Goal: Information Seeking & Learning: Learn about a topic

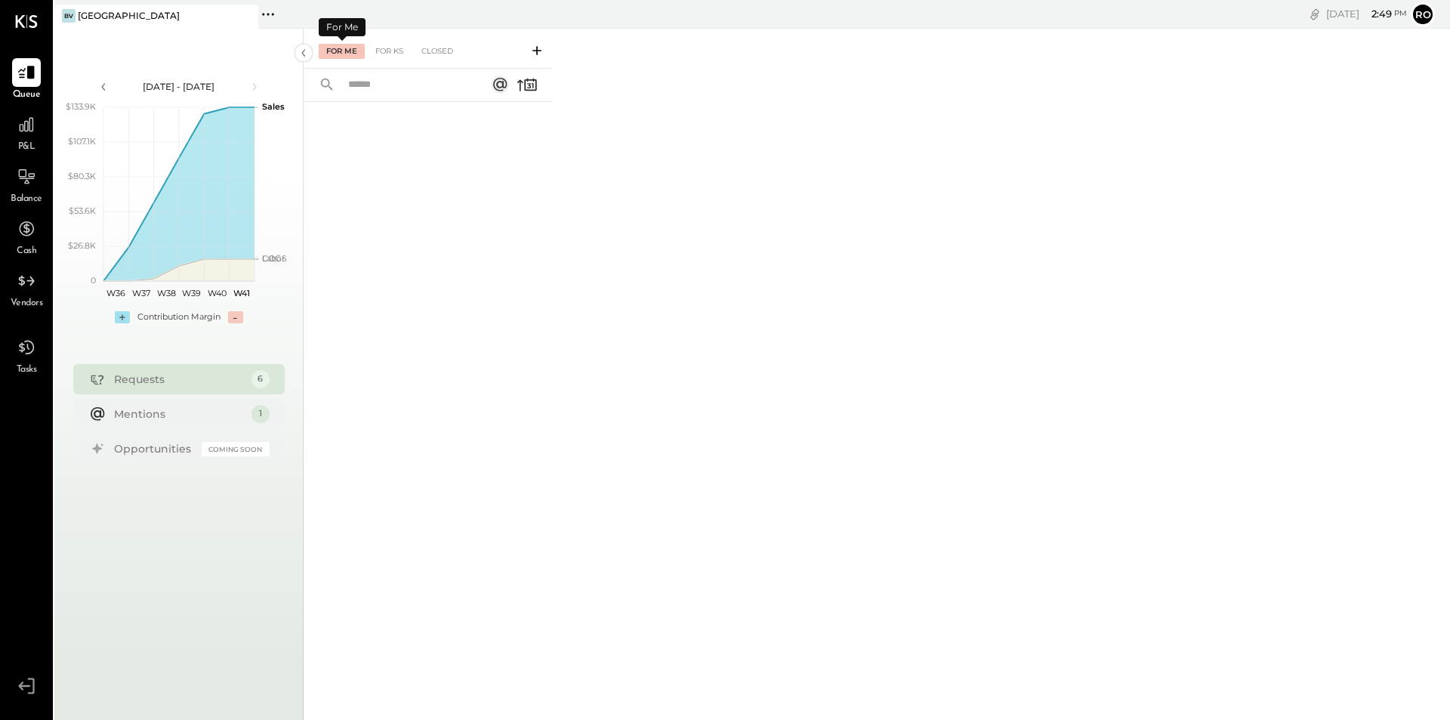
click at [340, 45] on div "For Me" at bounding box center [342, 51] width 46 height 15
click at [341, 47] on div "For Me" at bounding box center [342, 51] width 46 height 15
click at [393, 51] on div "For KS" at bounding box center [389, 51] width 43 height 15
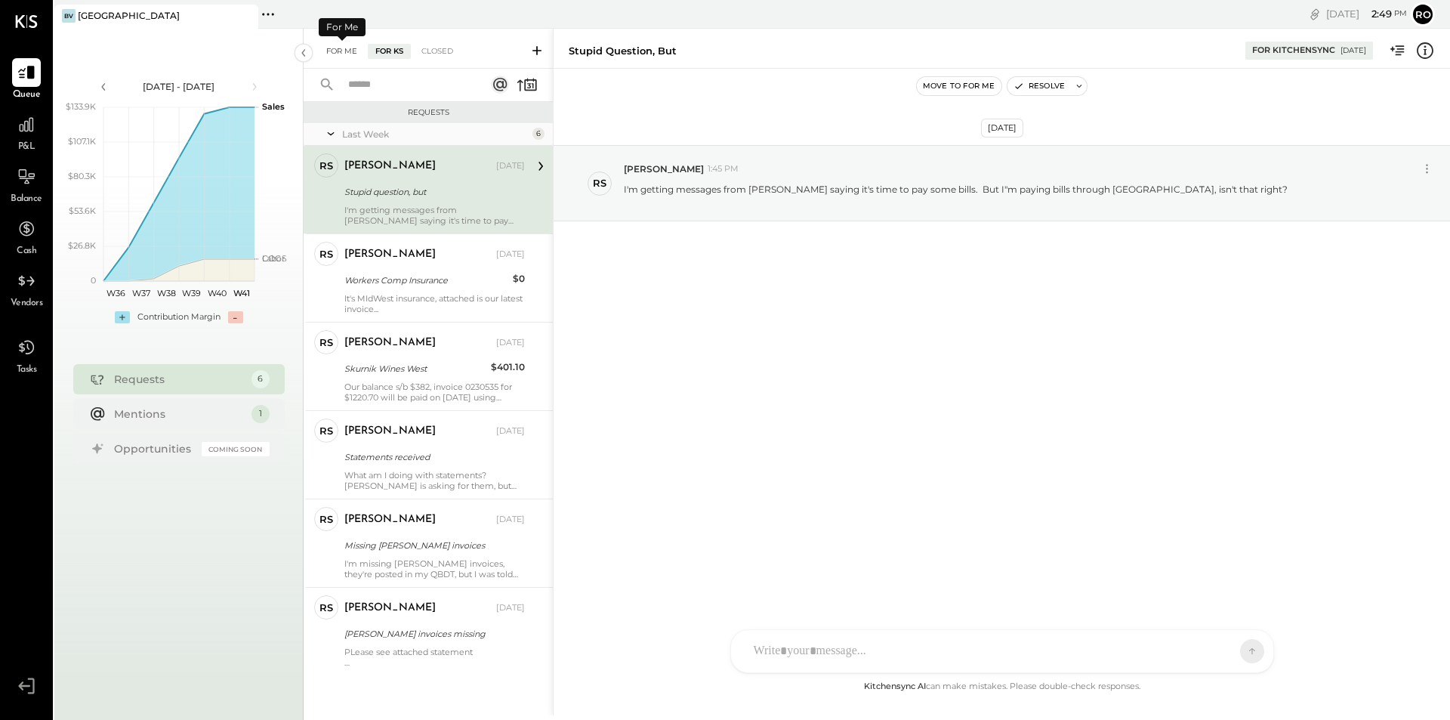
click at [342, 48] on div "For Me" at bounding box center [342, 51] width 46 height 15
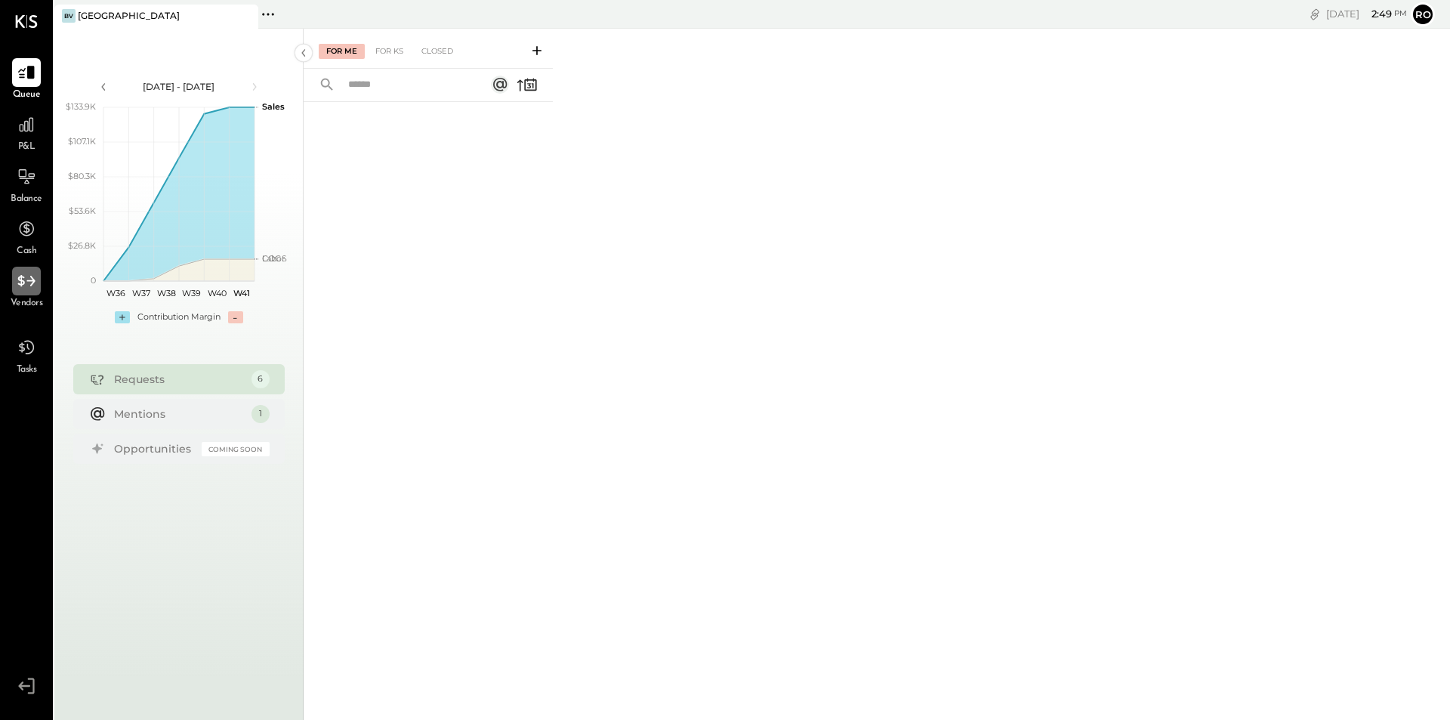
click at [21, 283] on icon at bounding box center [25, 280] width 17 height 11
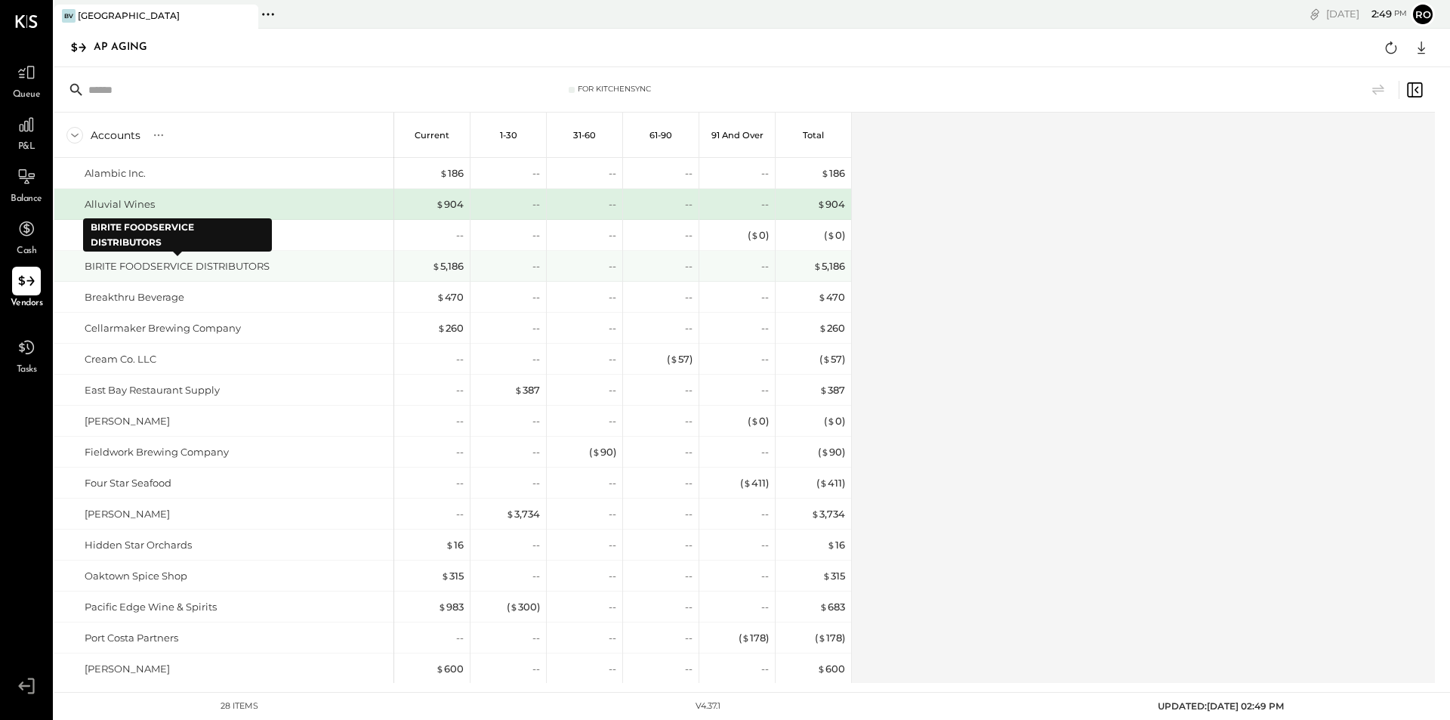
click at [223, 271] on div "BIRITE FOODSERVICE DISTRIBUTORS" at bounding box center [177, 266] width 185 height 14
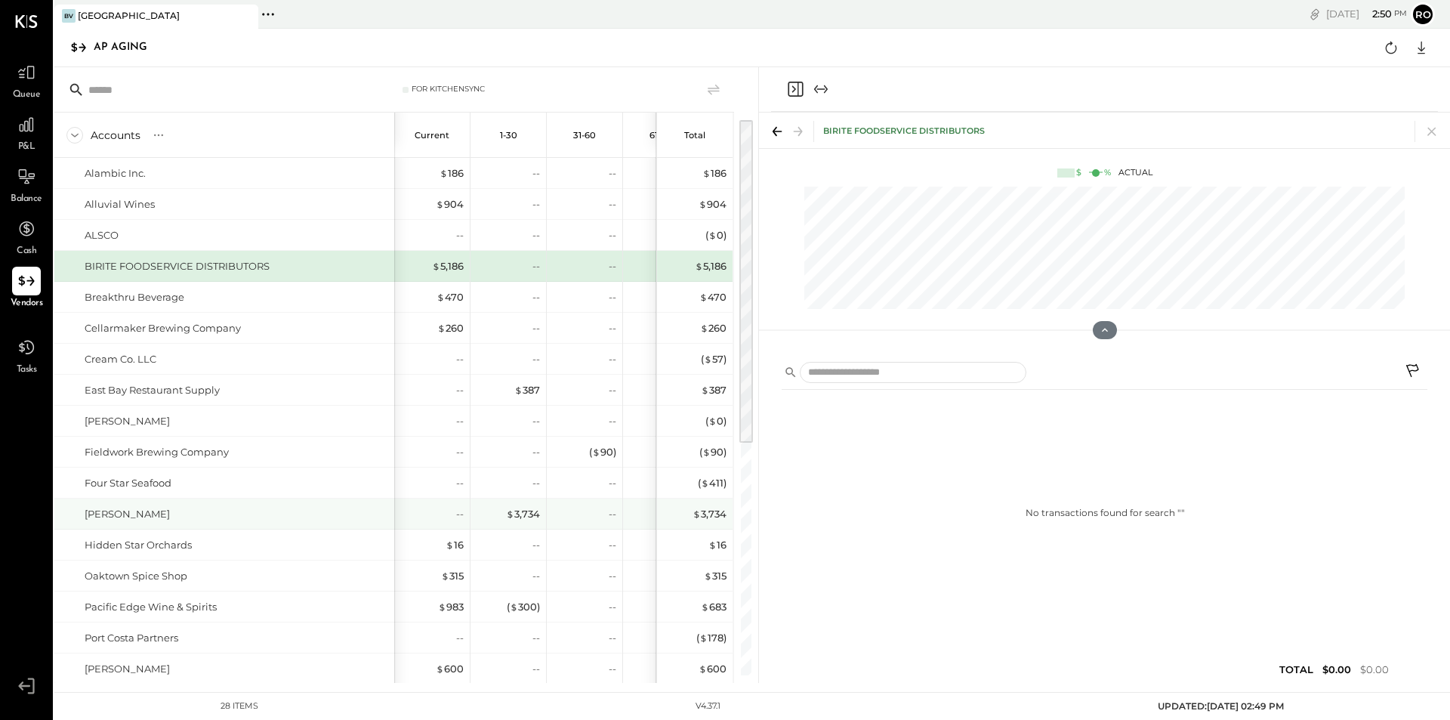
click at [153, 510] on div "[PERSON_NAME]" at bounding box center [237, 514] width 304 height 14
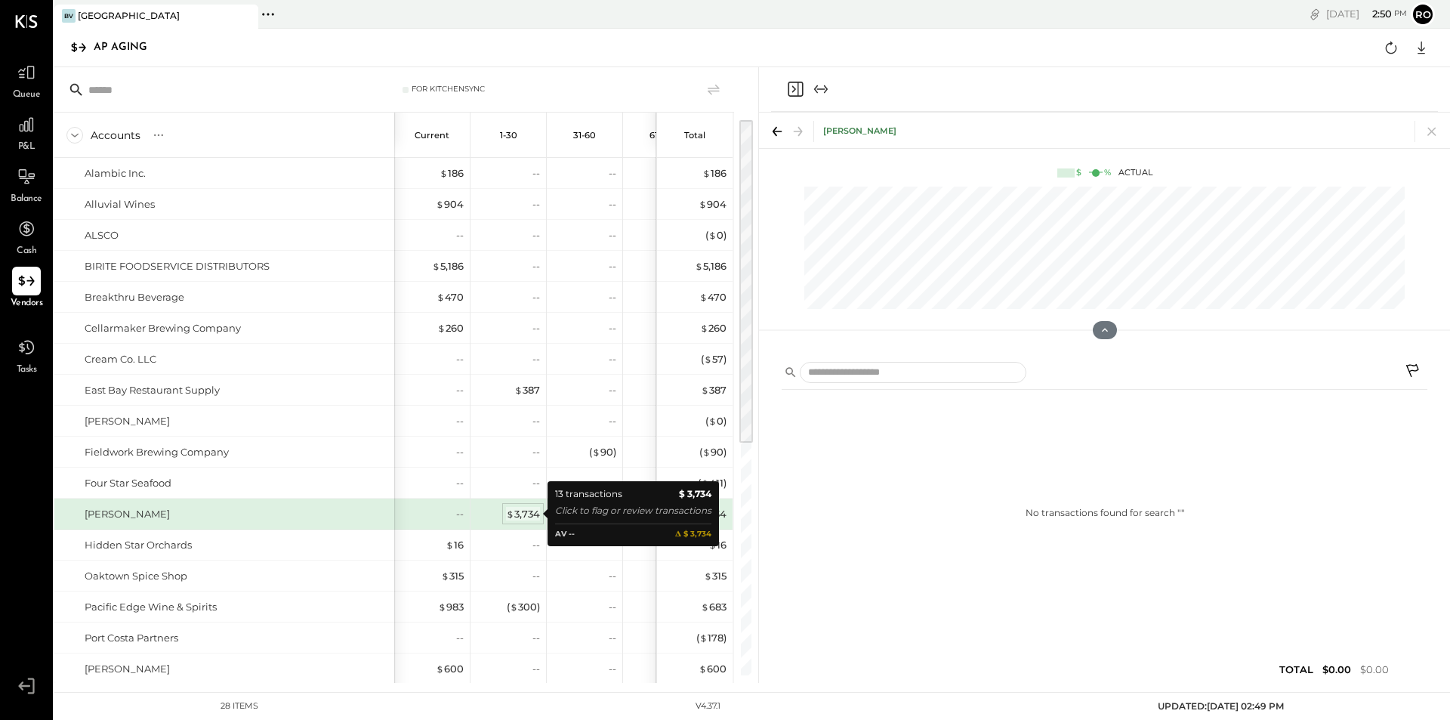
click at [522, 512] on div "$ 3,734" at bounding box center [523, 514] width 34 height 14
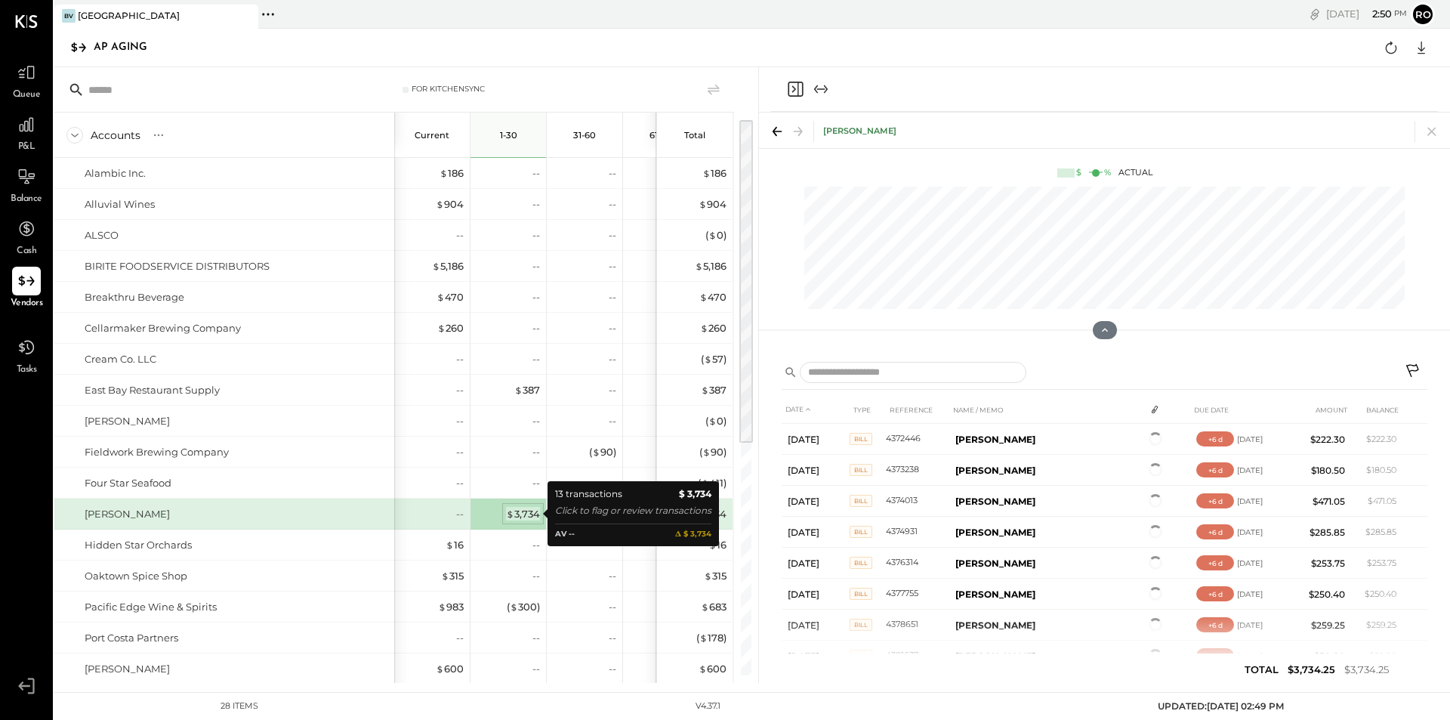
click at [524, 513] on div "$ 3,734" at bounding box center [523, 514] width 34 height 14
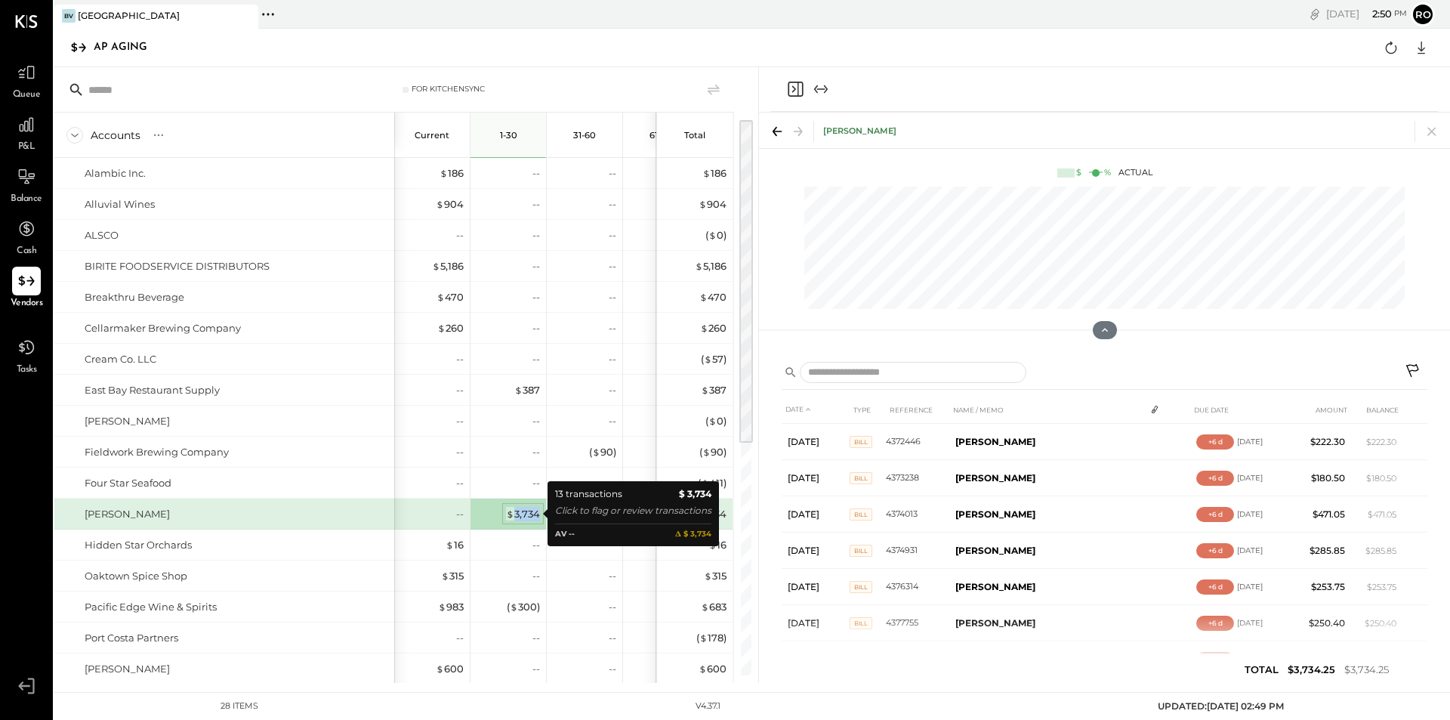
click at [524, 513] on div "$ 3,734" at bounding box center [523, 514] width 34 height 14
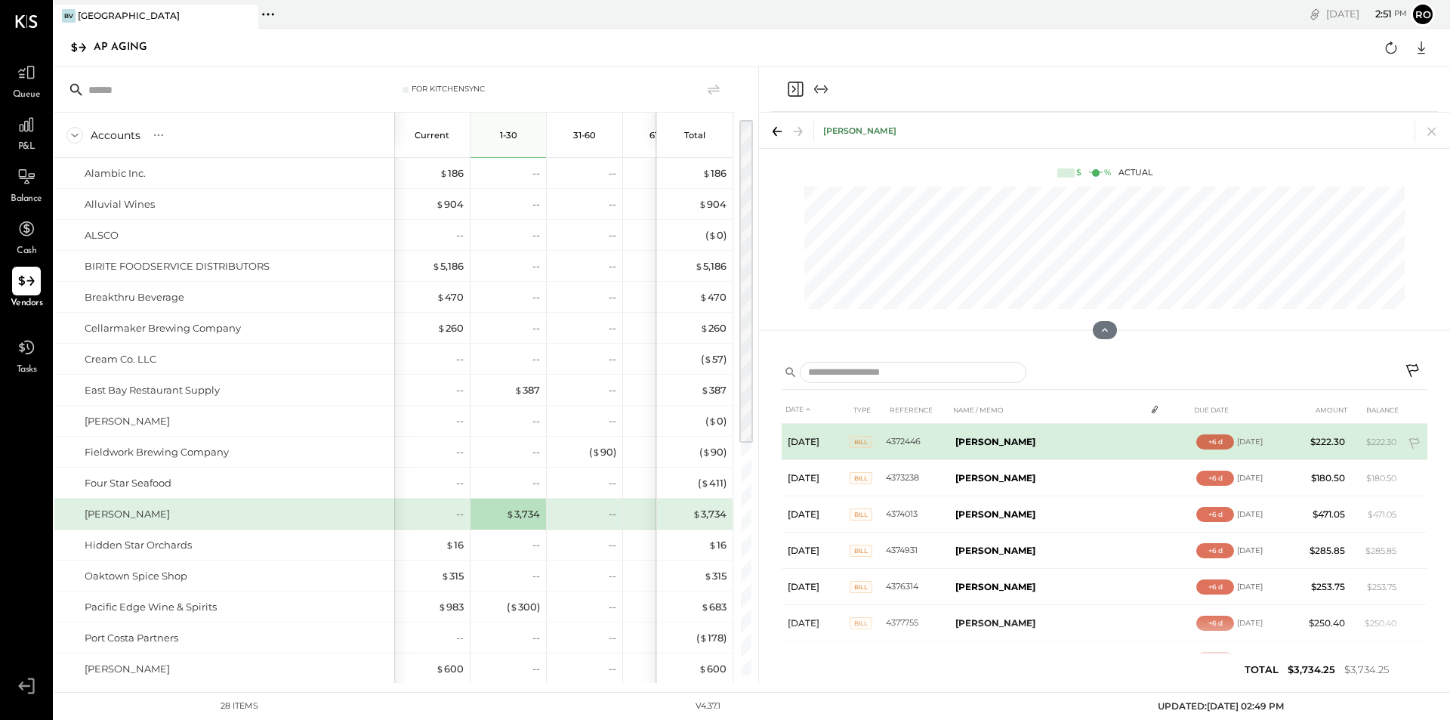
click at [988, 439] on b "[PERSON_NAME]" at bounding box center [995, 441] width 80 height 11
click at [860, 441] on span "BILL" at bounding box center [860, 442] width 23 height 12
click at [858, 443] on span "BILL" at bounding box center [860, 442] width 23 height 12
click at [870, 442] on span "BILL" at bounding box center [860, 442] width 23 height 12
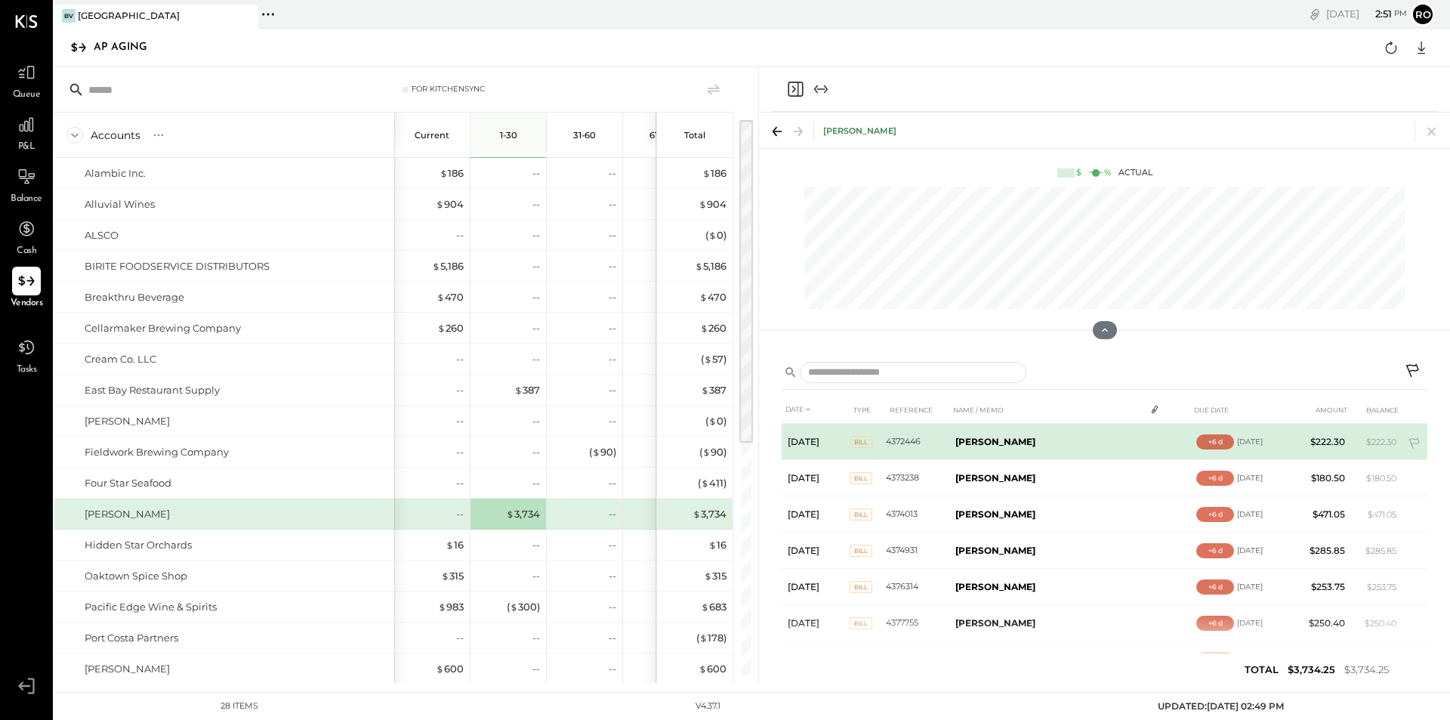
click at [899, 440] on td "4372446" at bounding box center [917, 442] width 63 height 36
click at [900, 440] on td "4372446" at bounding box center [917, 442] width 63 height 36
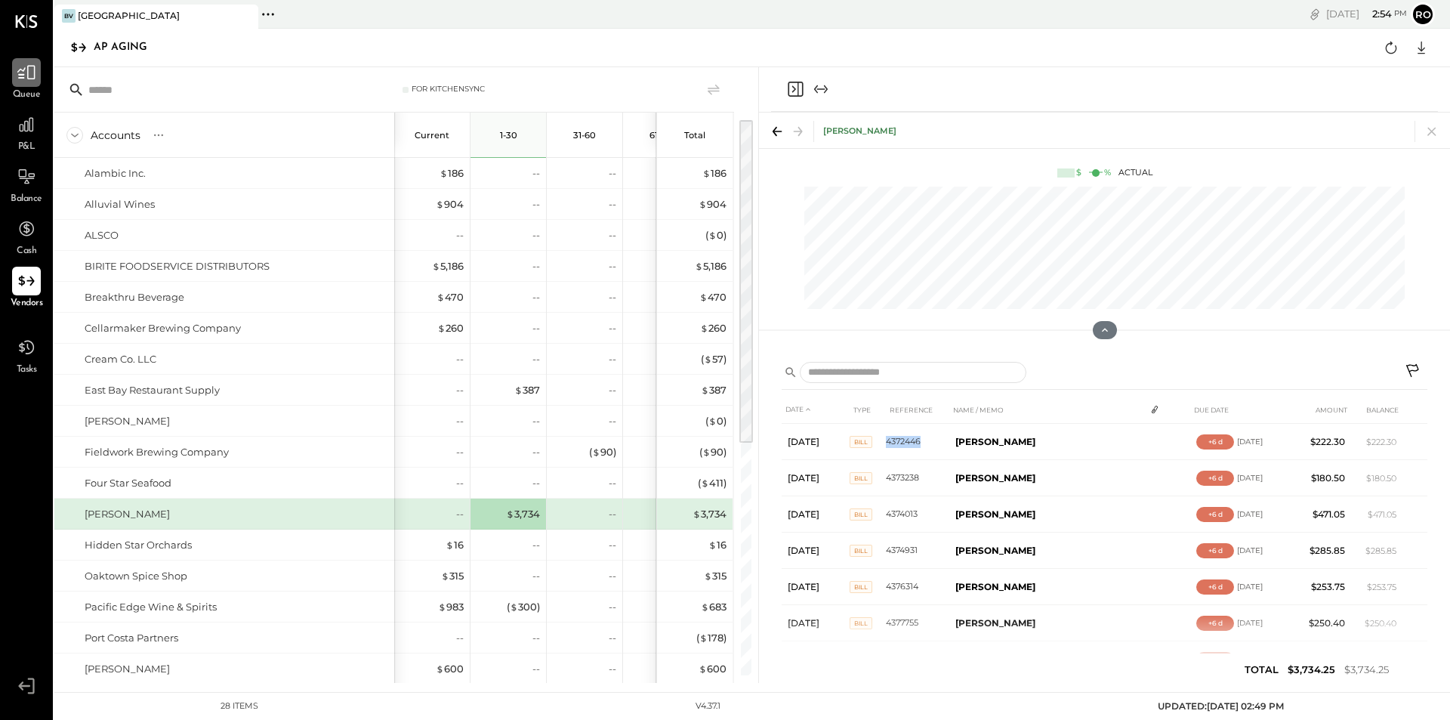
click at [29, 76] on icon at bounding box center [27, 73] width 20 height 20
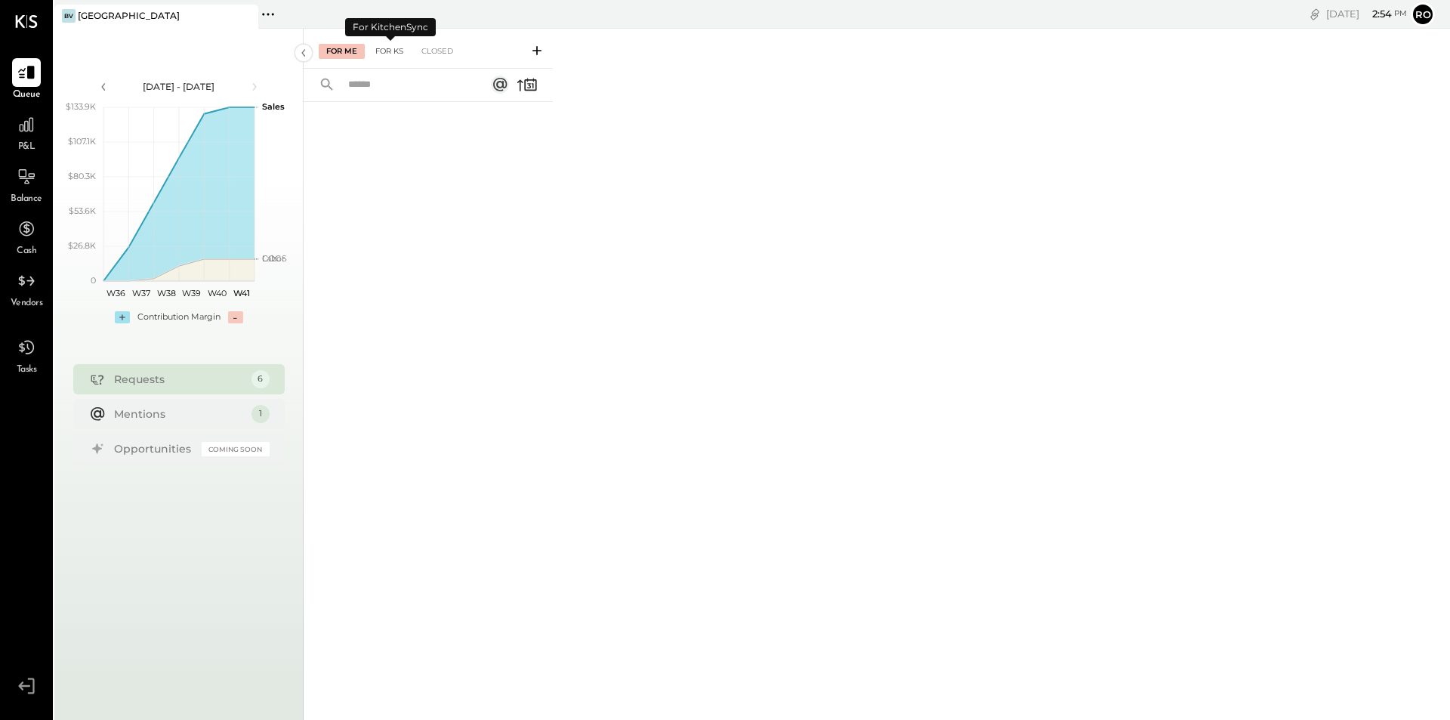
click at [387, 50] on div "For KS" at bounding box center [389, 51] width 43 height 15
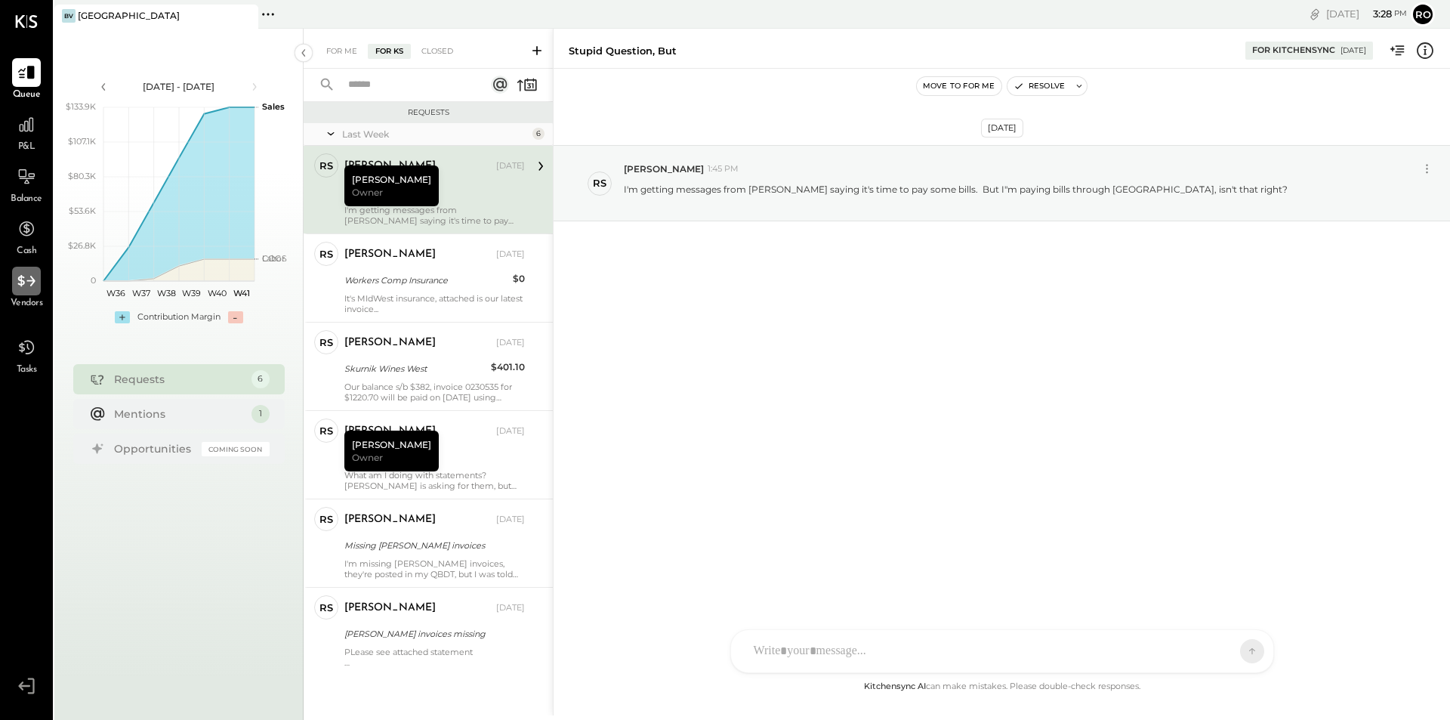
click at [24, 289] on icon at bounding box center [27, 281] width 20 height 20
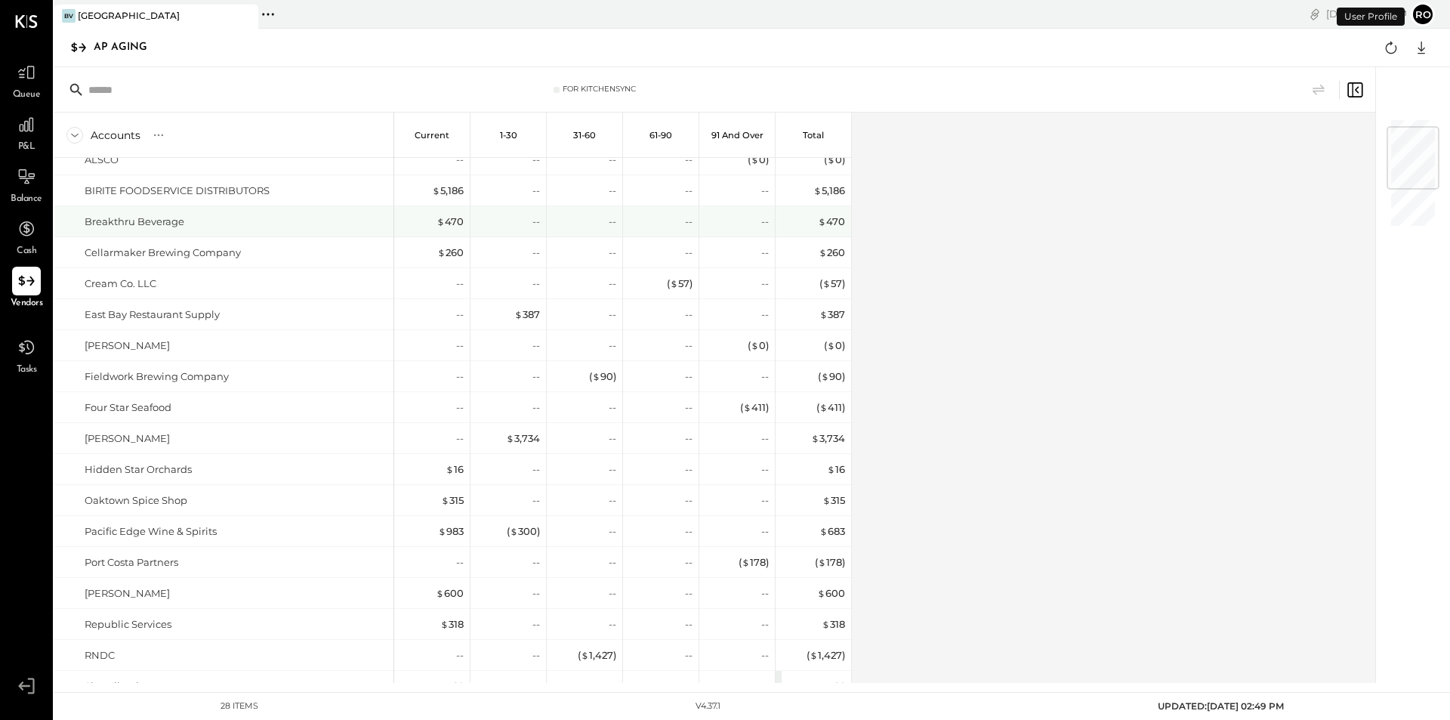
scroll to position [151, 0]
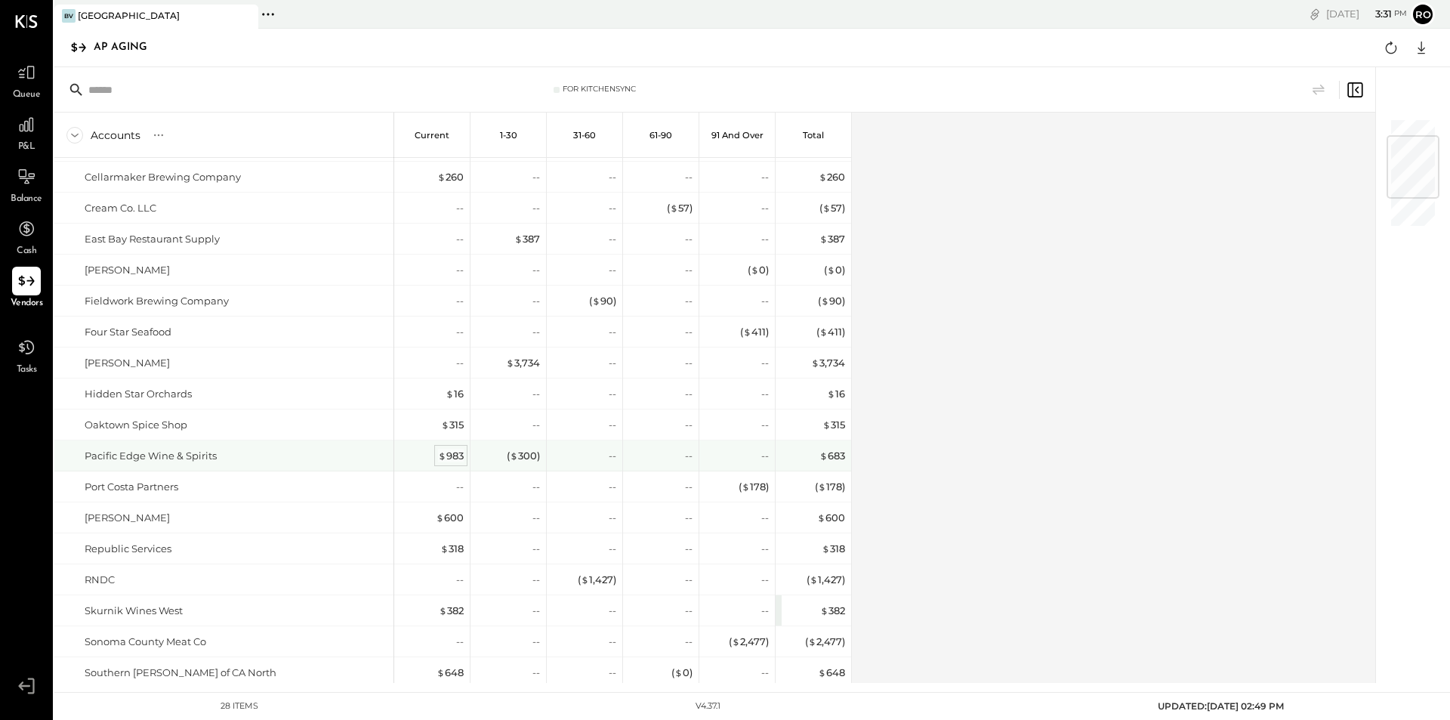
click at [452, 456] on div "$ 983" at bounding box center [451, 455] width 26 height 14
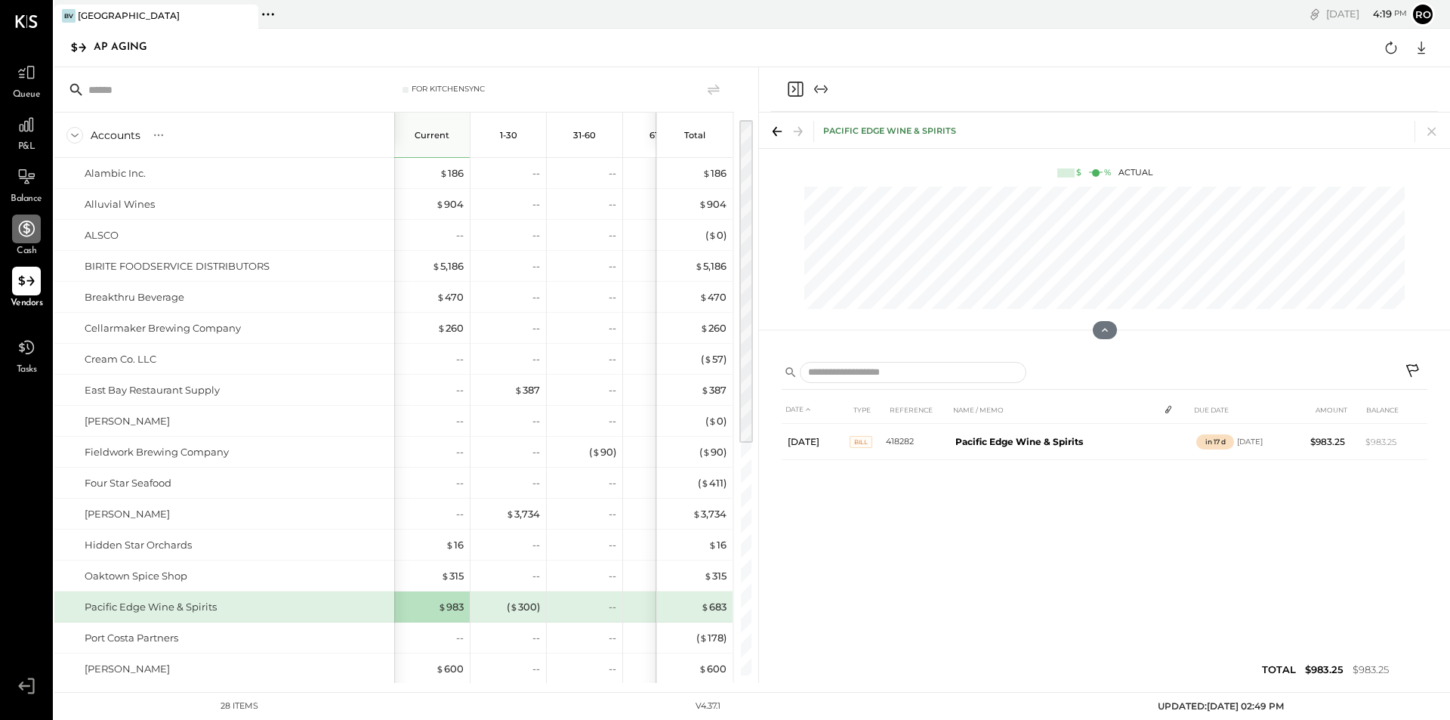
click at [20, 240] on div at bounding box center [26, 228] width 29 height 29
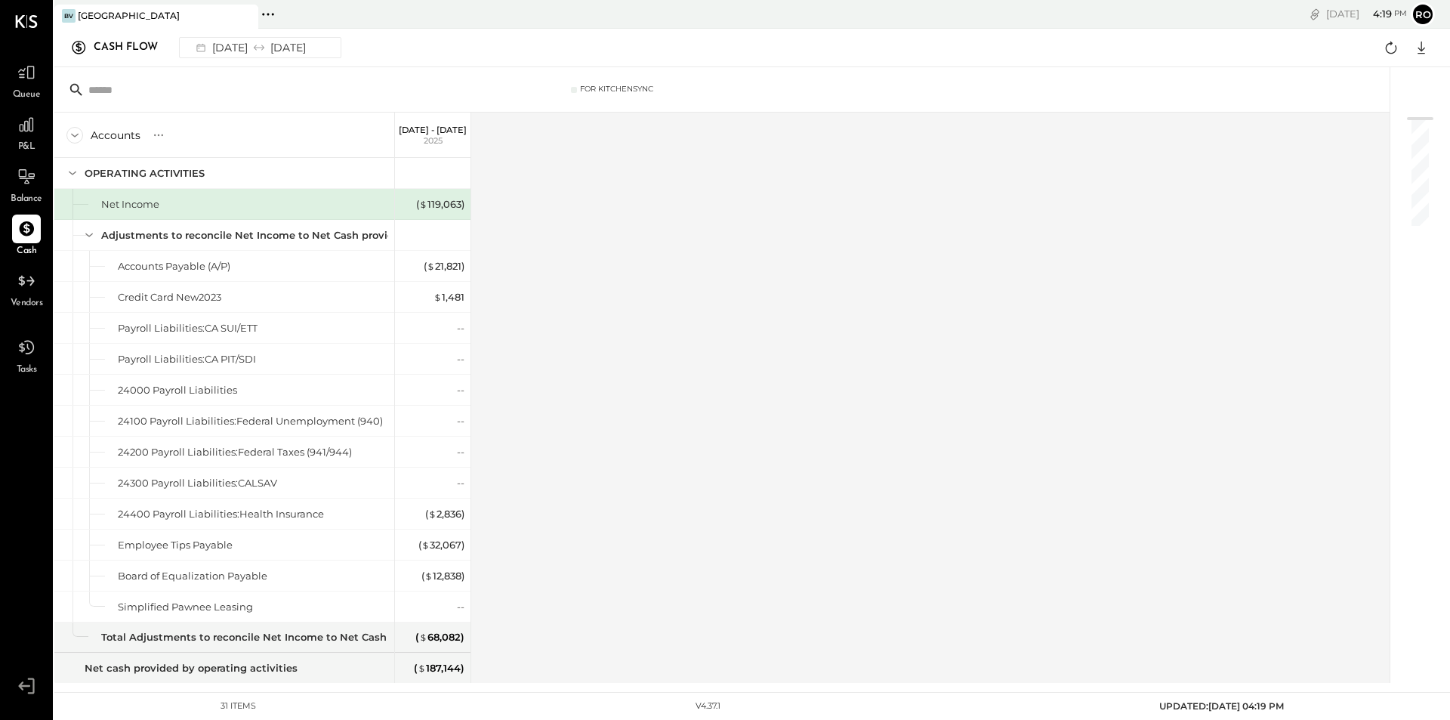
click at [125, 134] on div "Accounts" at bounding box center [116, 135] width 50 height 15
click at [157, 135] on icon at bounding box center [158, 135] width 15 height 15
click at [71, 137] on icon at bounding box center [74, 135] width 17 height 17
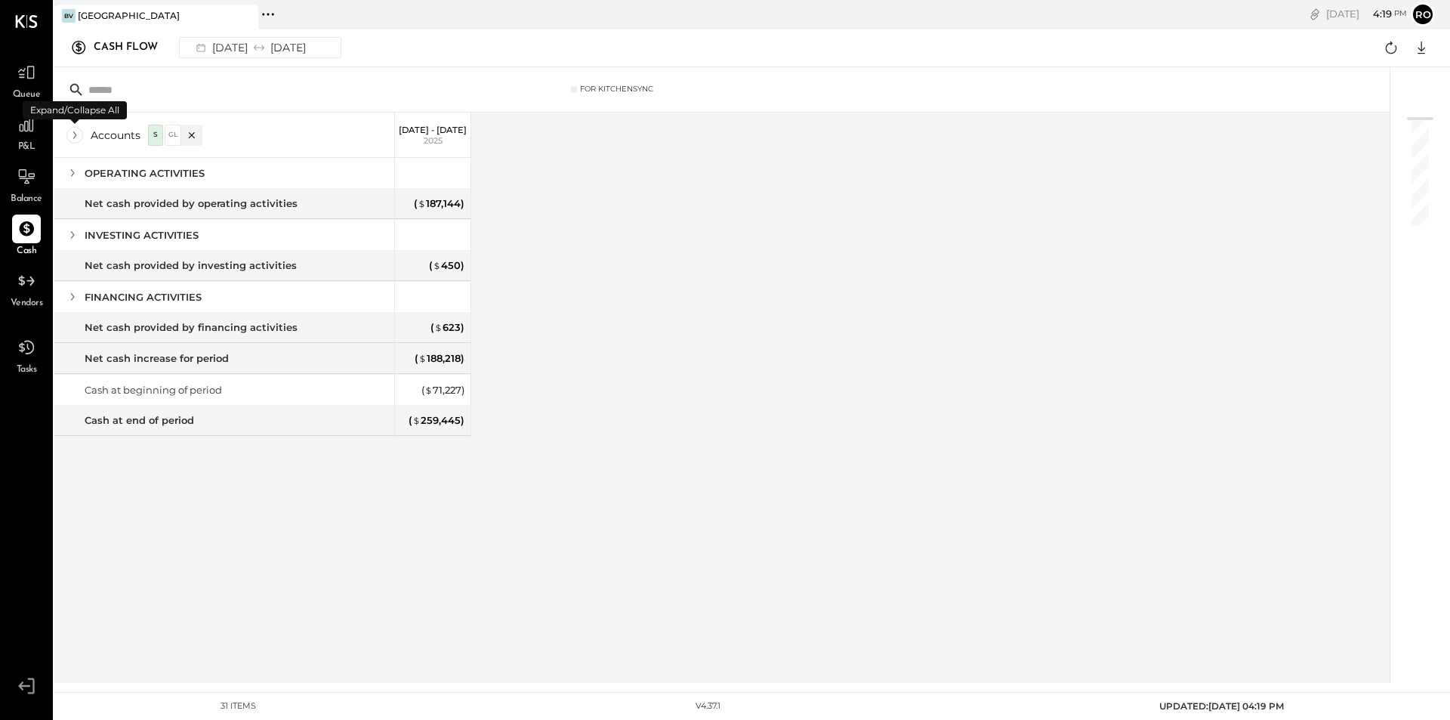
click at [71, 137] on icon at bounding box center [74, 135] width 17 height 17
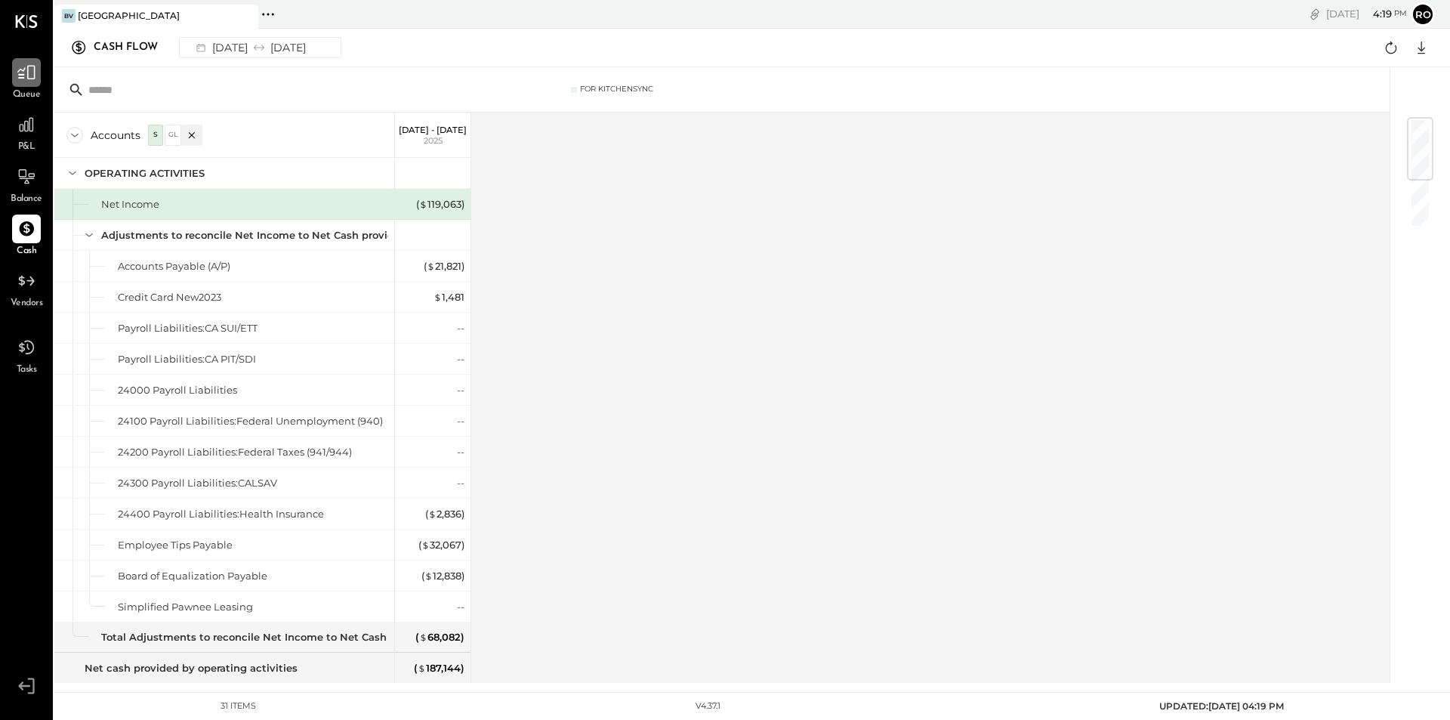
click at [25, 85] on div at bounding box center [26, 72] width 29 height 29
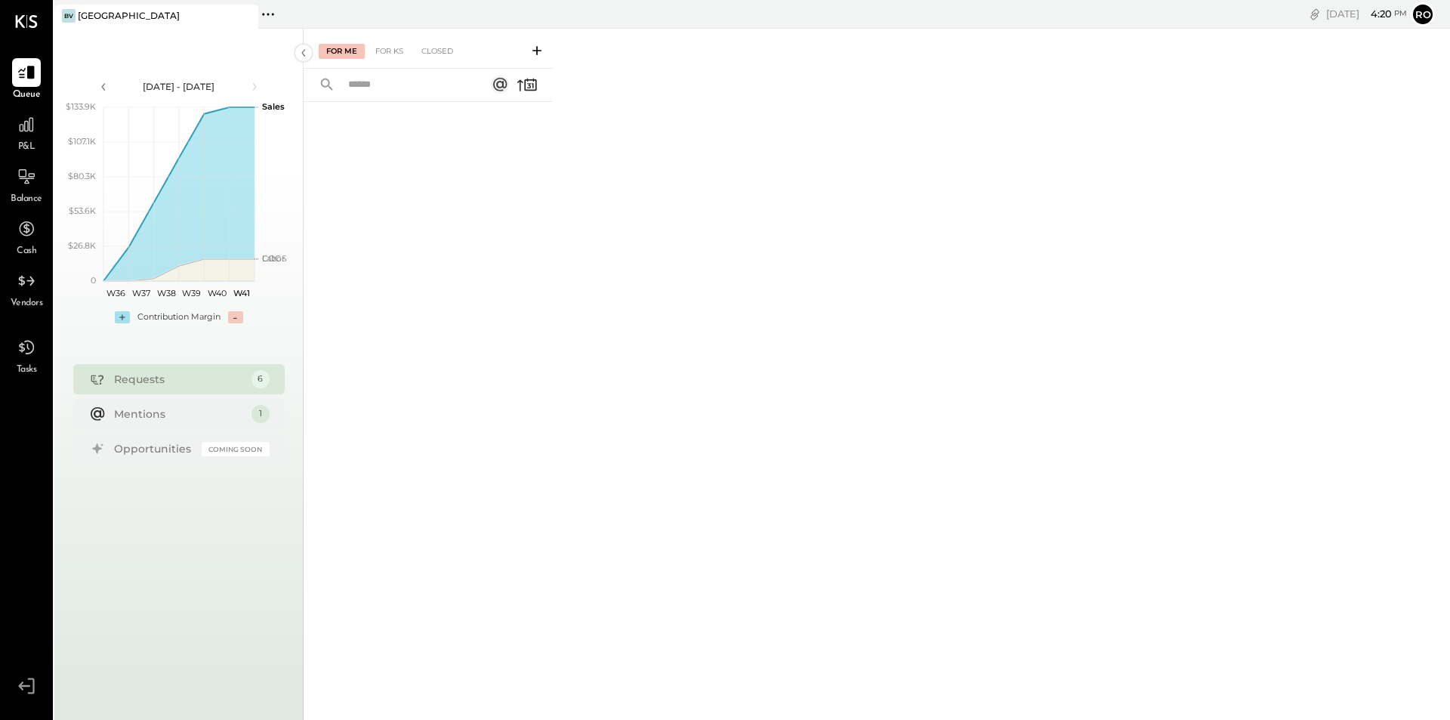
click at [146, 381] on div "Requests" at bounding box center [179, 378] width 130 height 15
click at [23, 358] on div at bounding box center [26, 347] width 29 height 29
click at [26, 284] on icon at bounding box center [27, 281] width 20 height 20
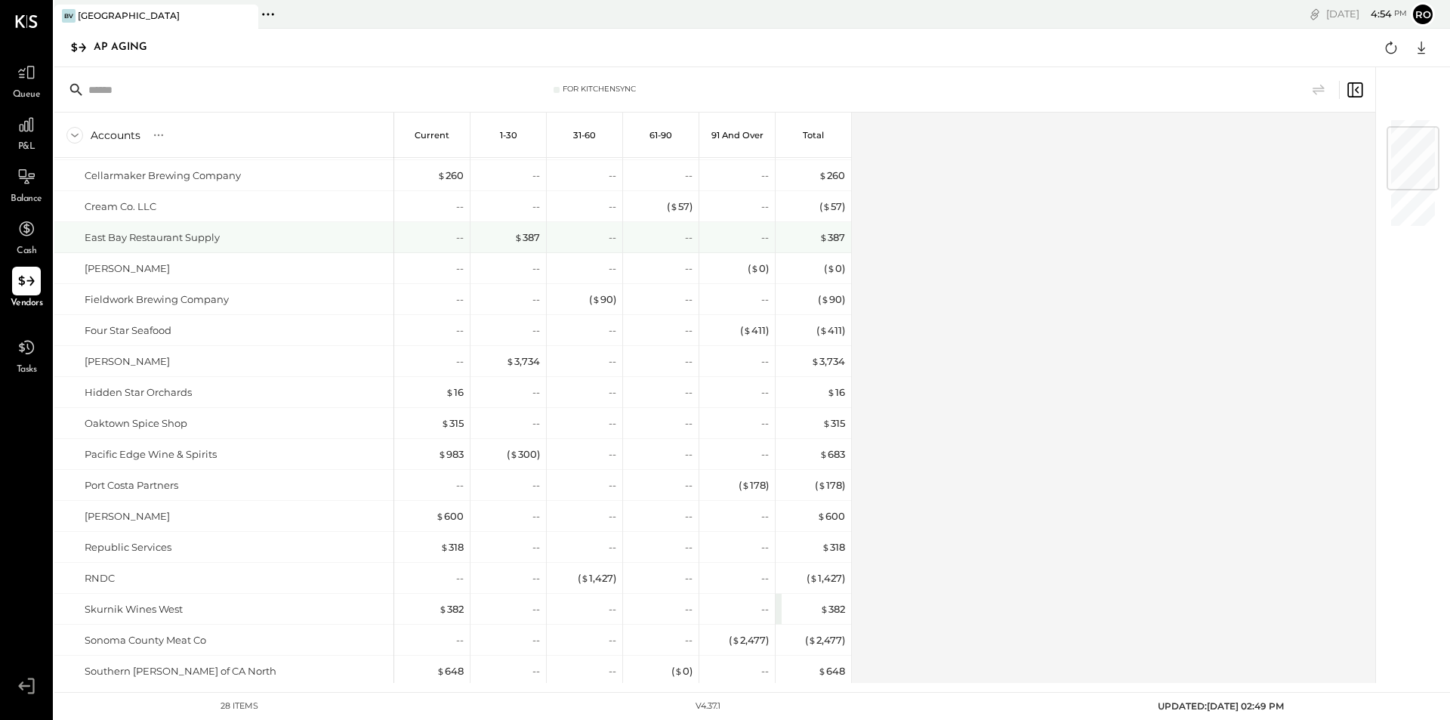
scroll to position [77, 0]
